Goal: Use online tool/utility: Utilize a website feature to perform a specific function

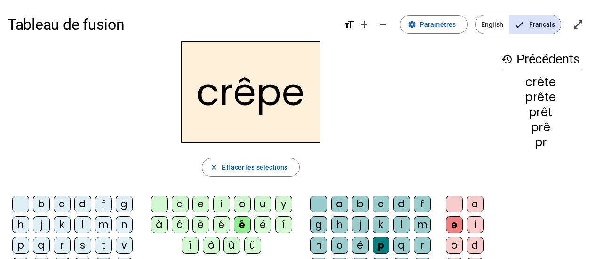
scroll to position [55, 0]
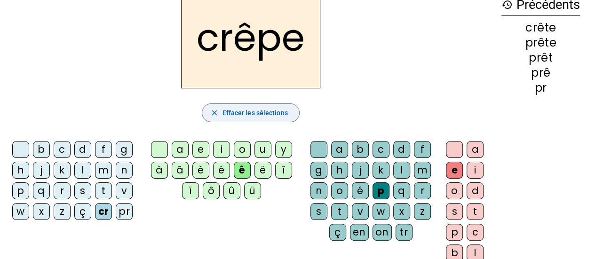
click at [215, 111] on mat-icon "close" at bounding box center [214, 113] width 8 height 8
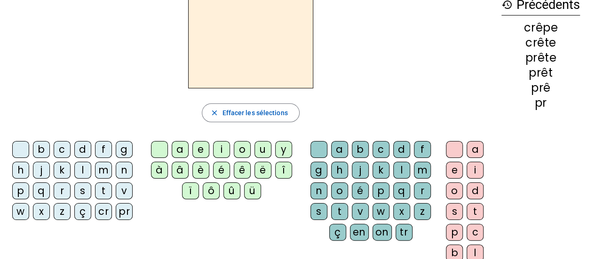
click at [244, 169] on div "ê" at bounding box center [242, 170] width 17 height 17
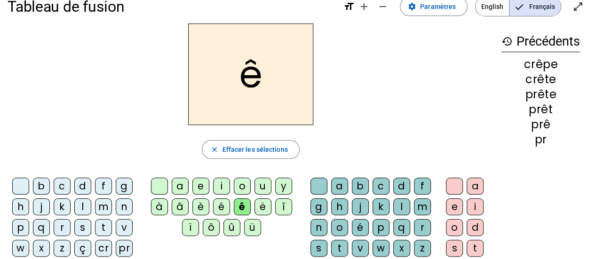
scroll to position [0, 0]
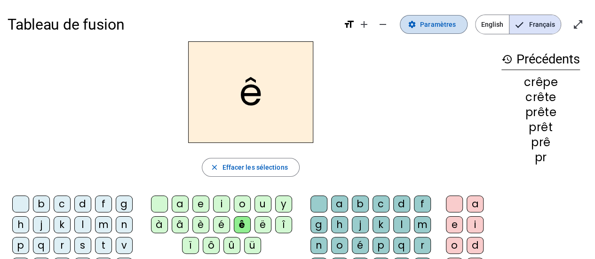
click at [441, 17] on span at bounding box center [433, 24] width 67 height 23
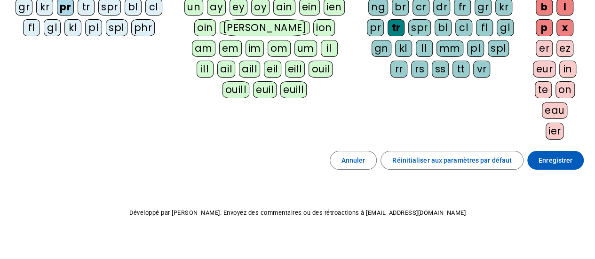
scroll to position [223, 0]
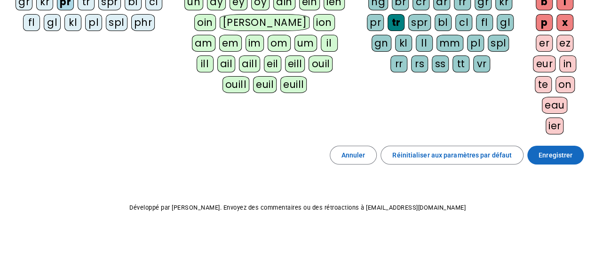
click at [550, 151] on span "Enregistrer" at bounding box center [555, 155] width 34 height 11
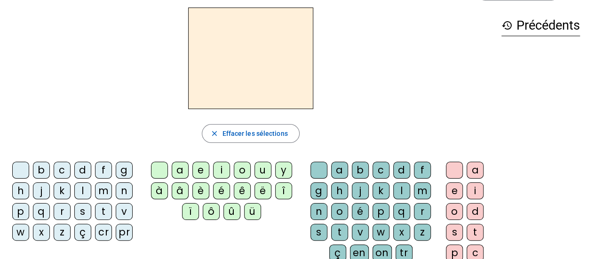
scroll to position [35, 0]
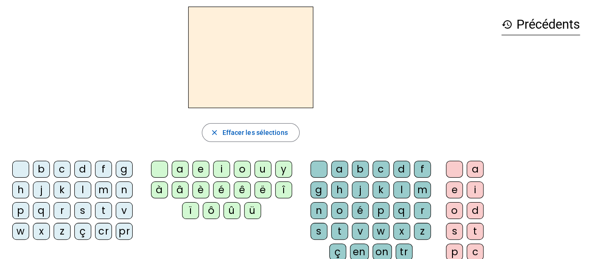
click at [242, 189] on div "ê" at bounding box center [242, 189] width 17 height 17
click at [200, 190] on div "è" at bounding box center [200, 189] width 17 height 17
click at [198, 170] on div "e" at bounding box center [200, 169] width 17 height 17
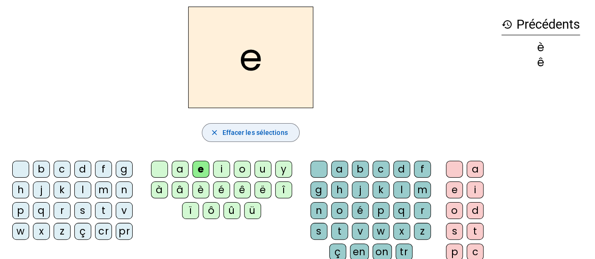
click at [213, 131] on mat-icon "close" at bounding box center [214, 132] width 8 height 8
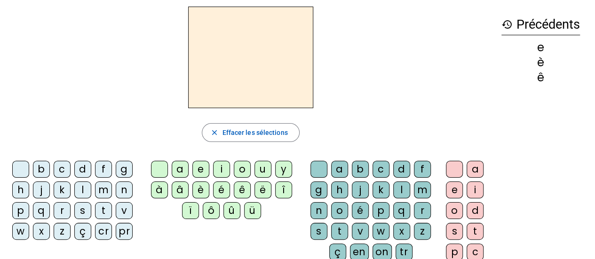
click at [185, 171] on div "a" at bounding box center [180, 169] width 17 height 17
click at [159, 189] on div "à" at bounding box center [159, 189] width 17 height 17
click at [181, 189] on div "â" at bounding box center [180, 189] width 17 height 17
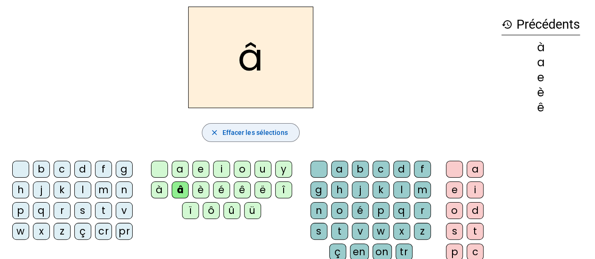
click at [258, 129] on span "Effacer les sélections" at bounding box center [254, 132] width 65 height 11
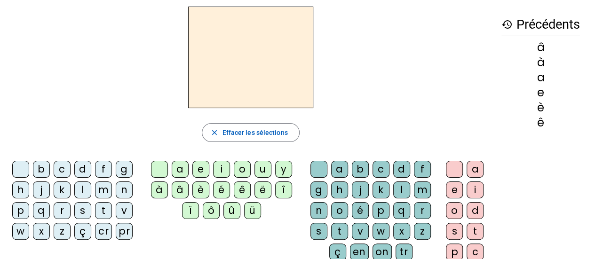
click at [400, 227] on div "x" at bounding box center [401, 231] width 17 height 17
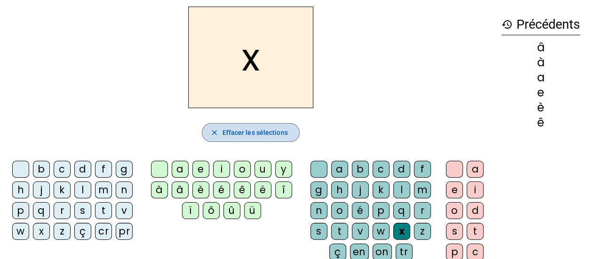
click at [268, 129] on span "Effacer les sélections" at bounding box center [254, 132] width 65 height 11
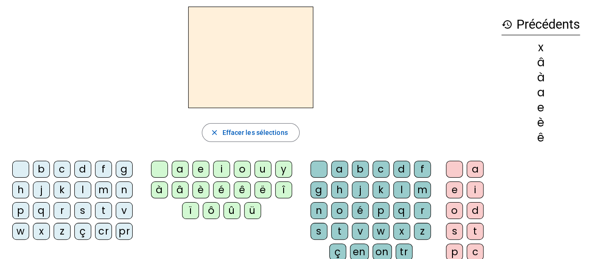
click at [24, 210] on div "p" at bounding box center [20, 210] width 17 height 17
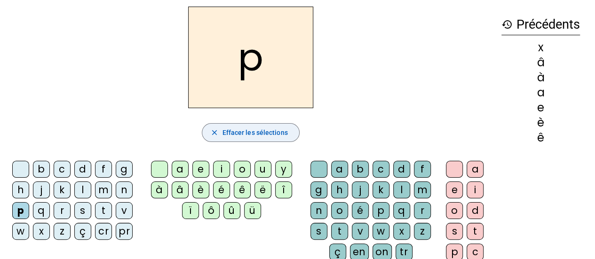
click at [258, 133] on span "Effacer les sélections" at bounding box center [254, 132] width 65 height 11
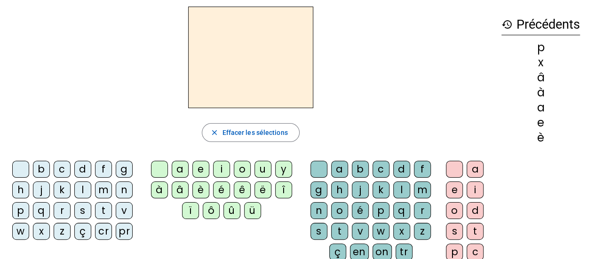
click at [416, 168] on div "f" at bounding box center [422, 169] width 17 height 17
